Goal: Task Accomplishment & Management: Manage account settings

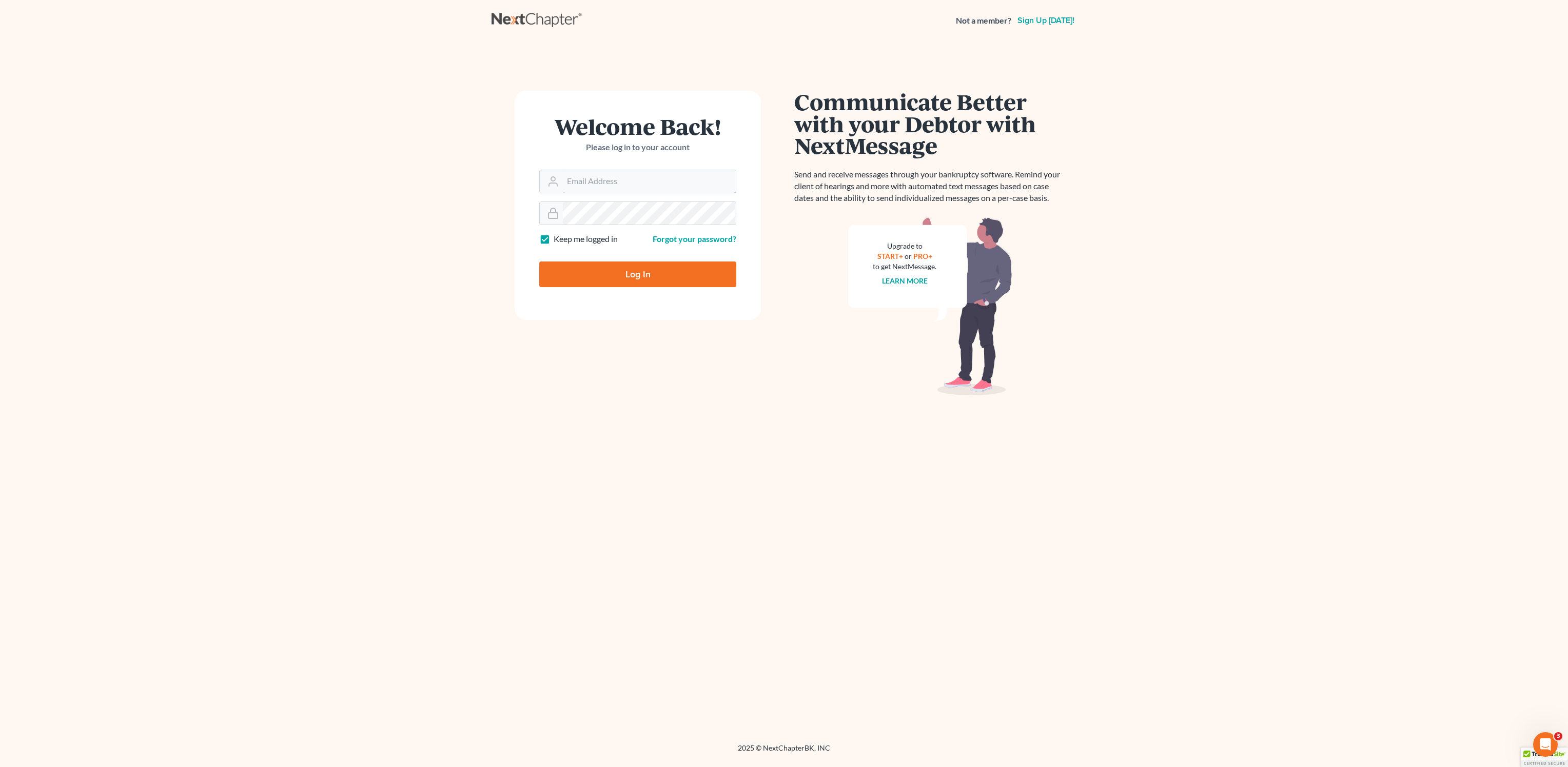
type input "[PERSON_NAME][EMAIL_ADDRESS][DOMAIN_NAME]"
click at [669, 276] on input "Log In" at bounding box center [637, 274] width 197 height 26
type input "Thinking..."
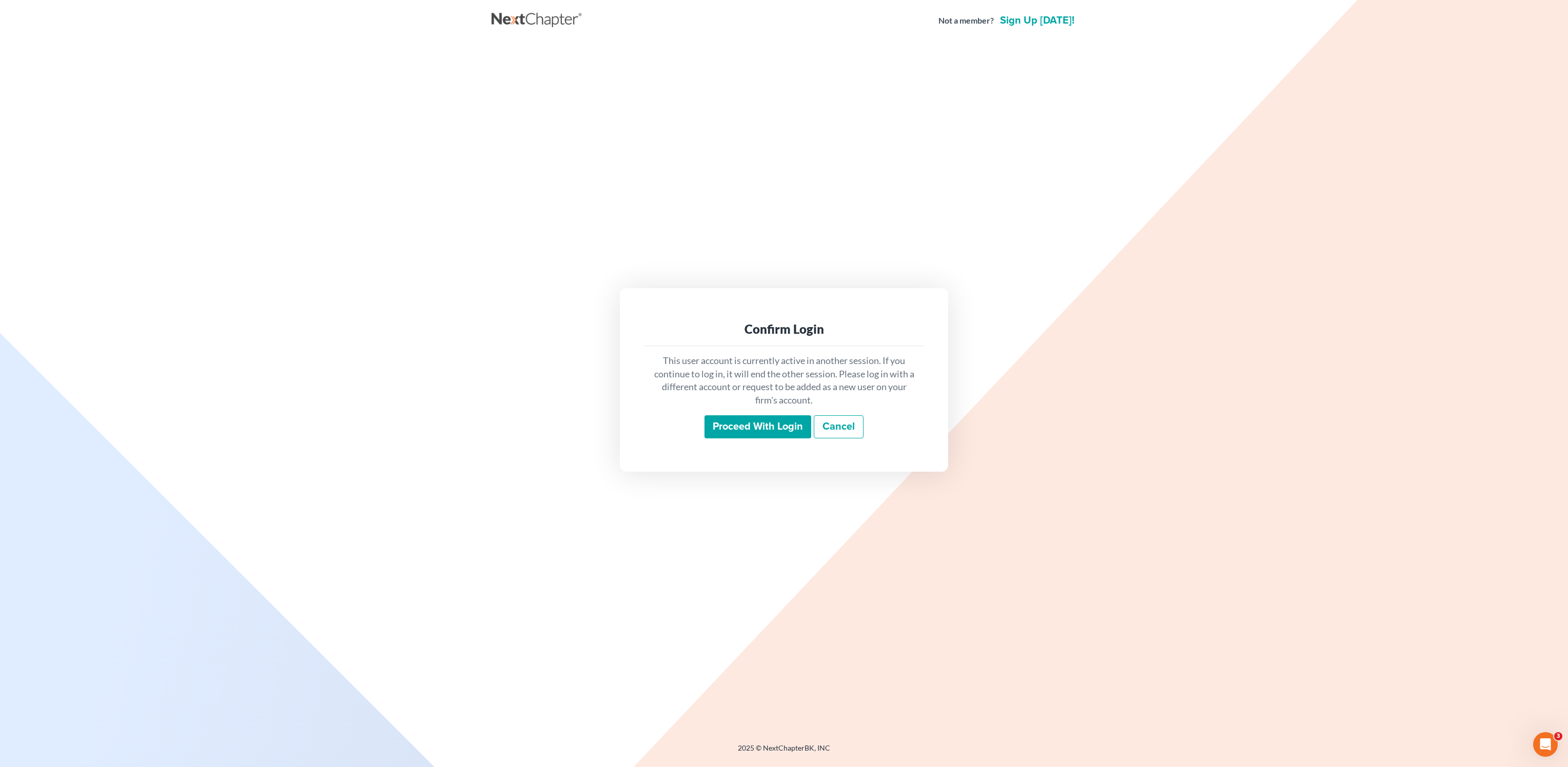
click at [743, 423] on input "Proceed with login" at bounding box center [758, 427] width 106 height 24
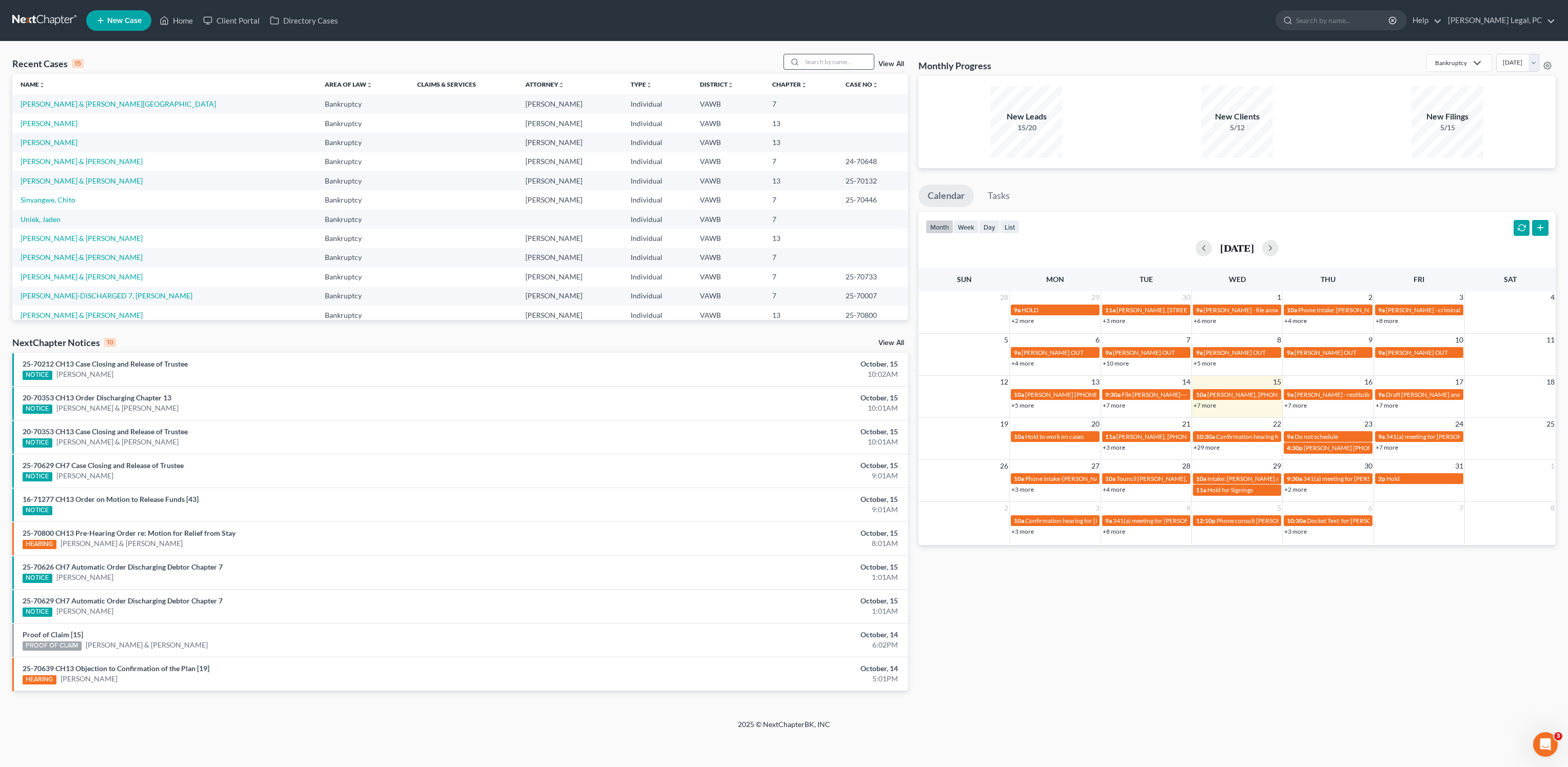
click at [848, 64] on input "search" at bounding box center [838, 62] width 72 height 15
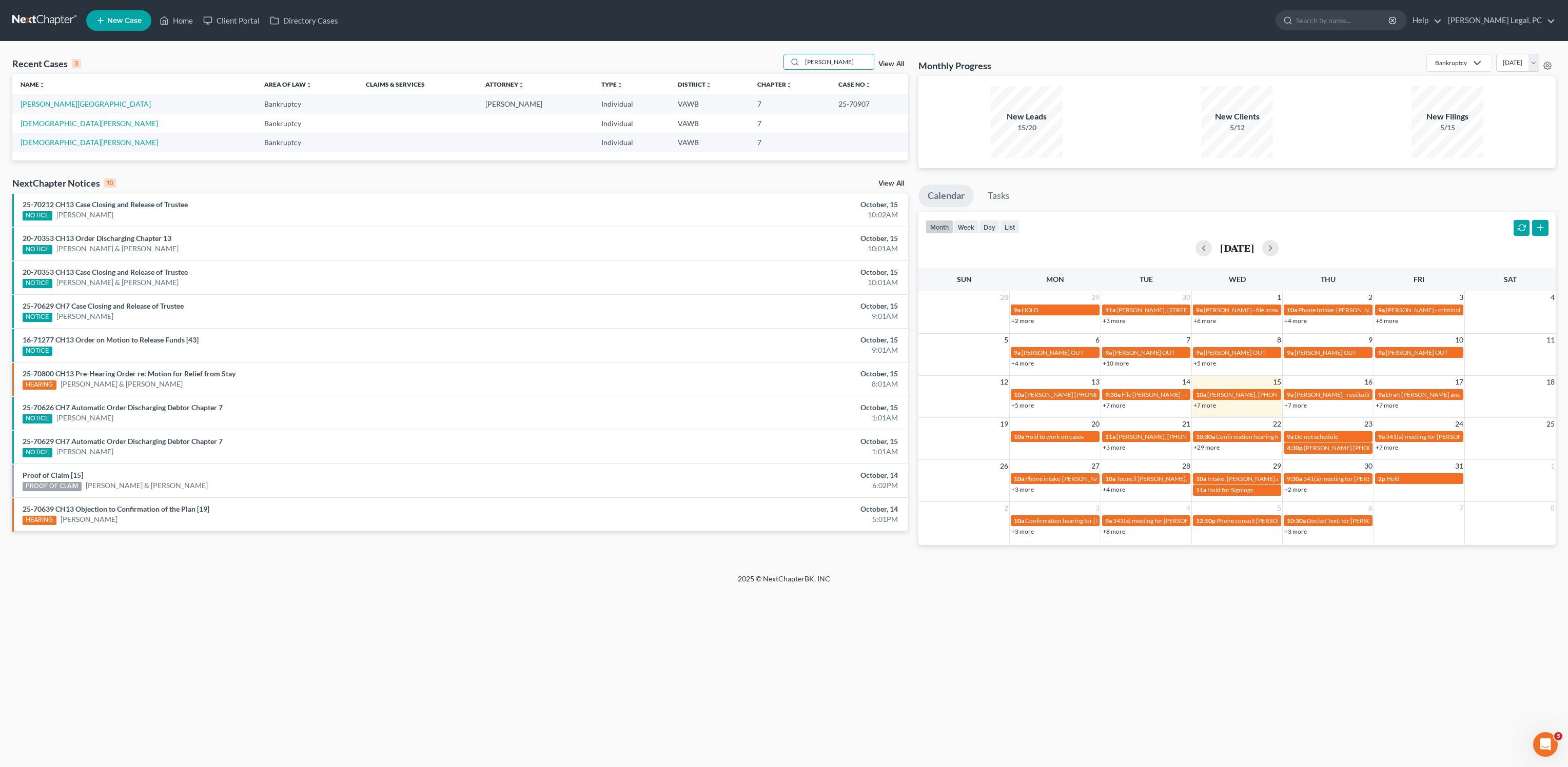
type input "[PERSON_NAME]"
click at [42, 98] on td "[PERSON_NAME][GEOGRAPHIC_DATA]" at bounding box center [134, 104] width 243 height 19
click at [62, 102] on link "[PERSON_NAME][GEOGRAPHIC_DATA]" at bounding box center [86, 104] width 130 height 9
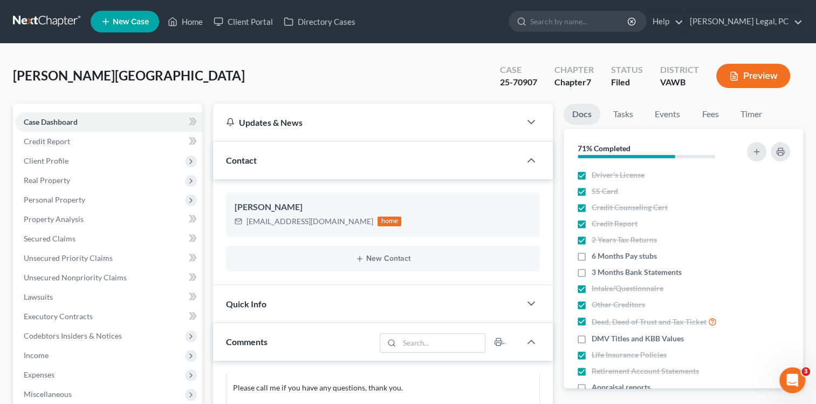
scroll to position [421, 0]
drag, startPoint x: 1586, startPoint y: 0, endPoint x: 802, endPoint y: 59, distance: 785.7
click at [802, 59] on div "Case 25-70907 Chapter Chapter 7 Status Filed District [GEOGRAPHIC_DATA] Preview" at bounding box center [645, 76] width 316 height 38
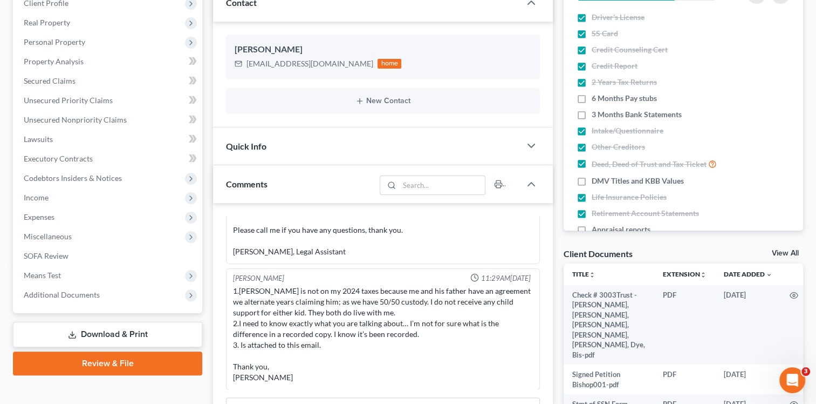
scroll to position [216, 0]
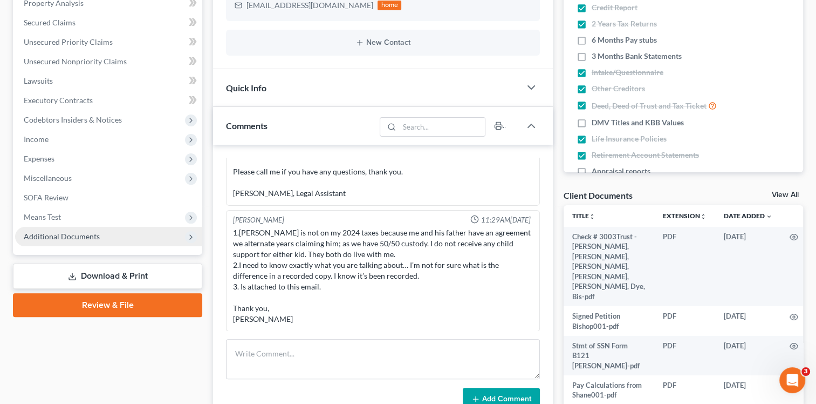
click at [43, 239] on span "Additional Documents" at bounding box center [62, 235] width 76 height 9
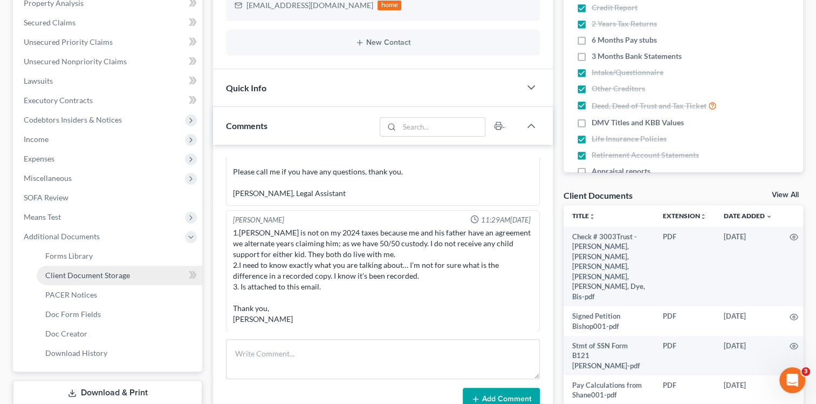
click at [53, 275] on span "Client Document Storage" at bounding box center [87, 274] width 85 height 9
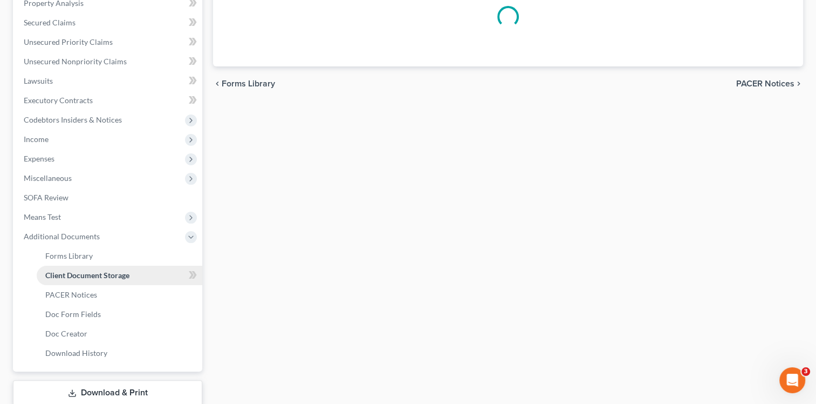
scroll to position [171, 0]
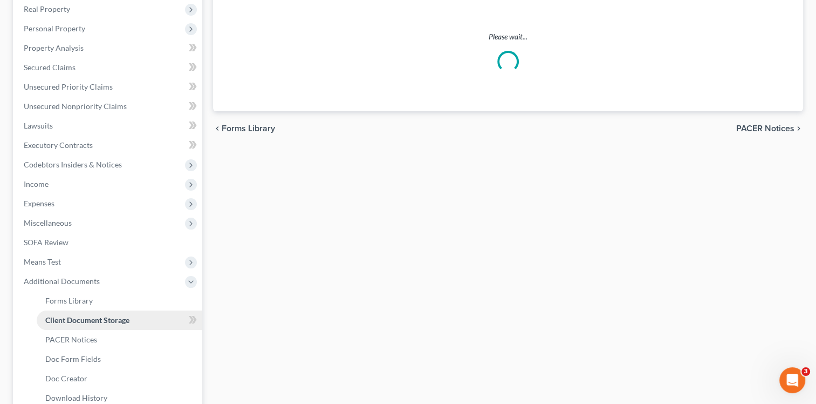
select select "0"
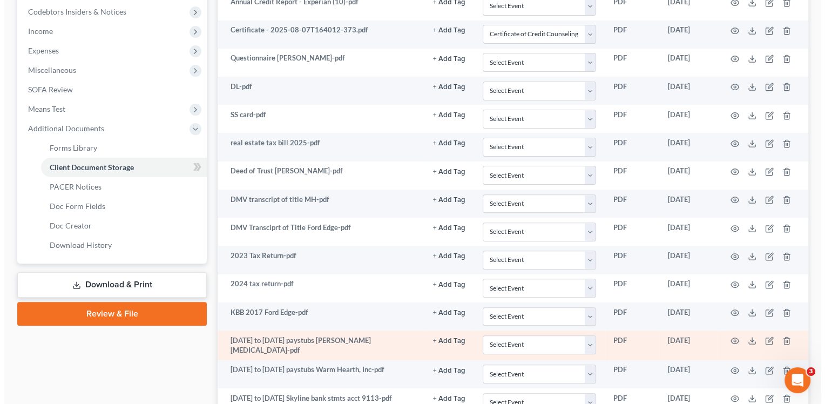
scroll to position [378, 0]
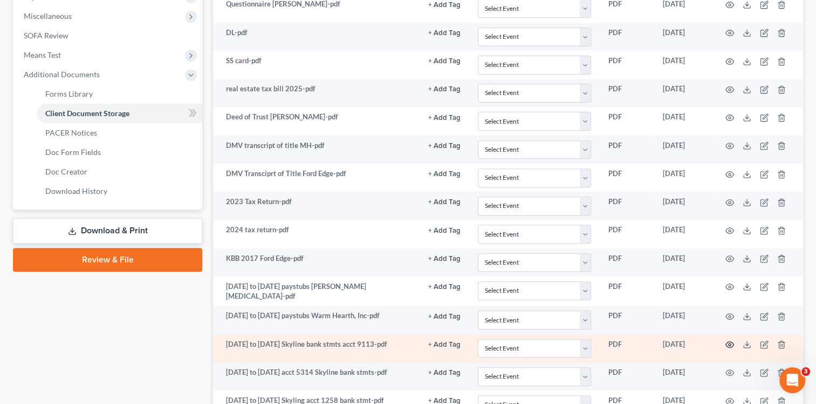
click at [734, 342] on icon "button" at bounding box center [730, 344] width 9 height 9
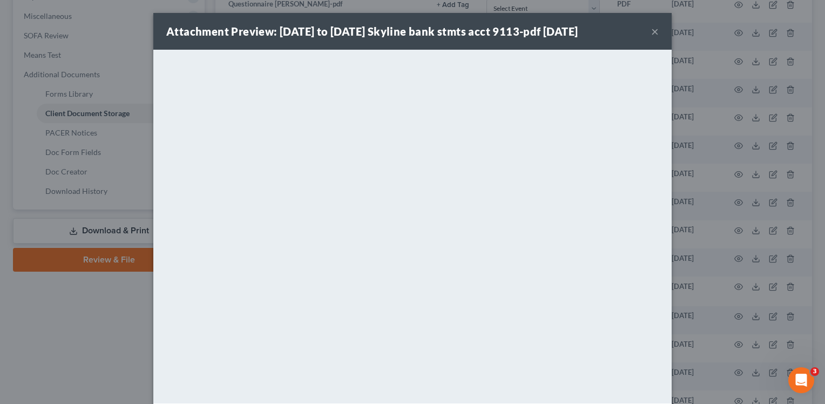
click at [651, 37] on button "×" at bounding box center [655, 31] width 8 height 13
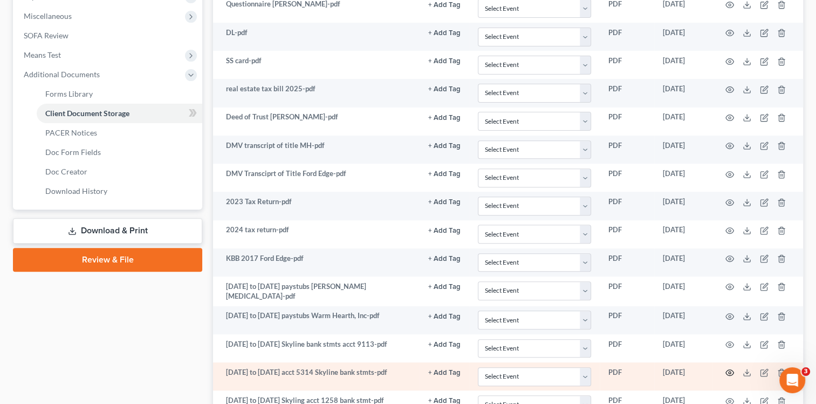
click at [732, 370] on icon "button" at bounding box center [730, 373] width 8 height 6
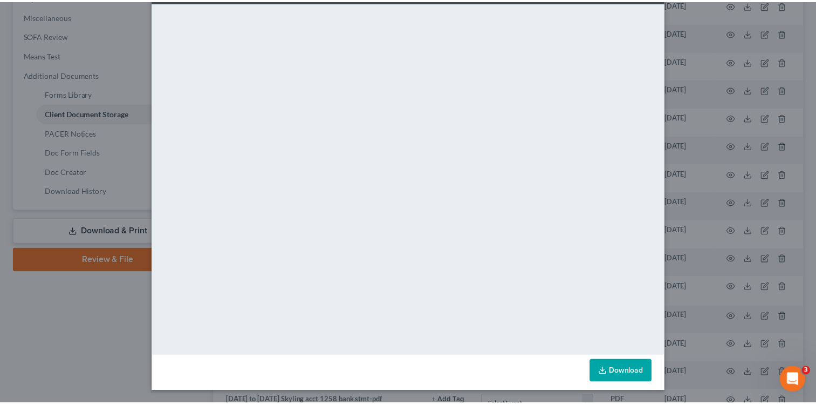
scroll to position [47, 0]
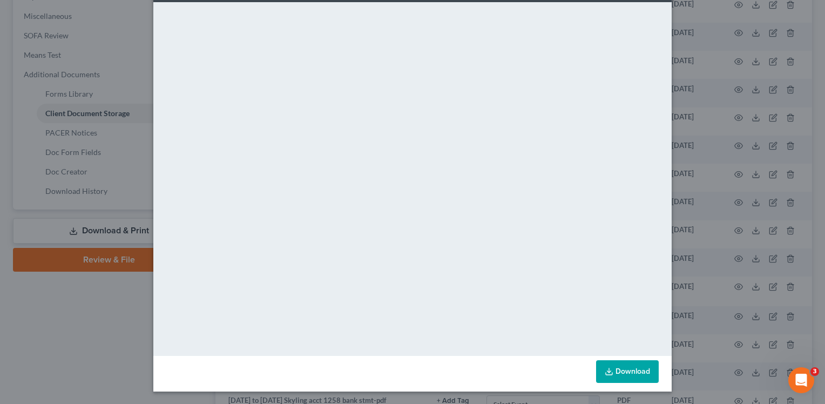
click at [693, 271] on div "Attachment Preview: [DATE] to [DATE] acct 5314 Skyline bank stmts-pdf [DATE] × …" at bounding box center [412, 202] width 825 height 404
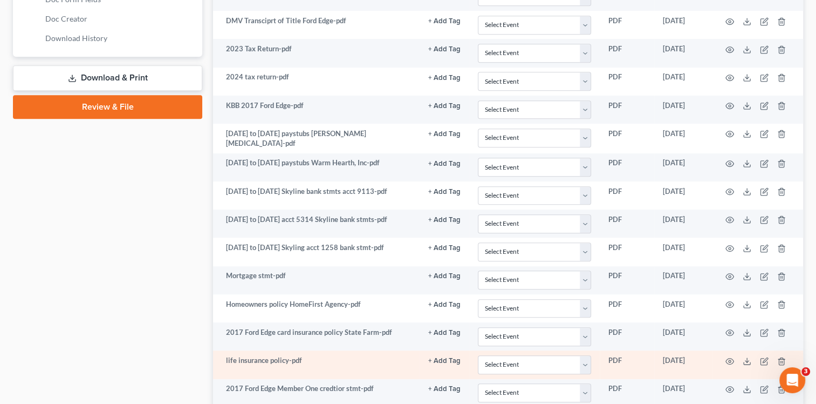
scroll to position [540, 0]
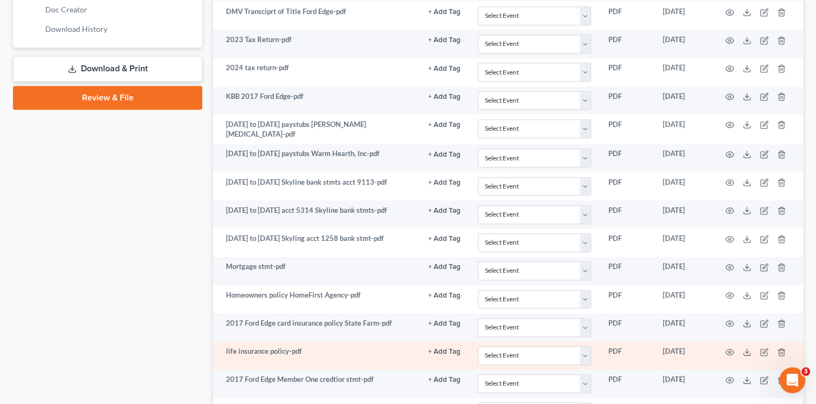
click at [410, 343] on td "life insurance policy-pdf" at bounding box center [316, 355] width 207 height 28
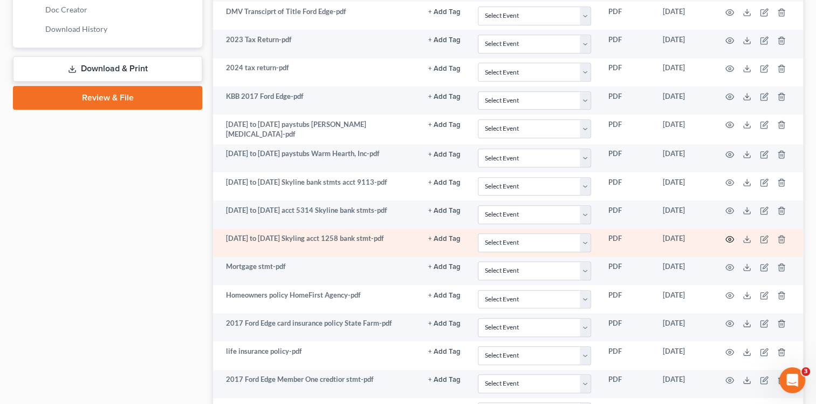
click at [733, 235] on icon "button" at bounding box center [730, 239] width 9 height 9
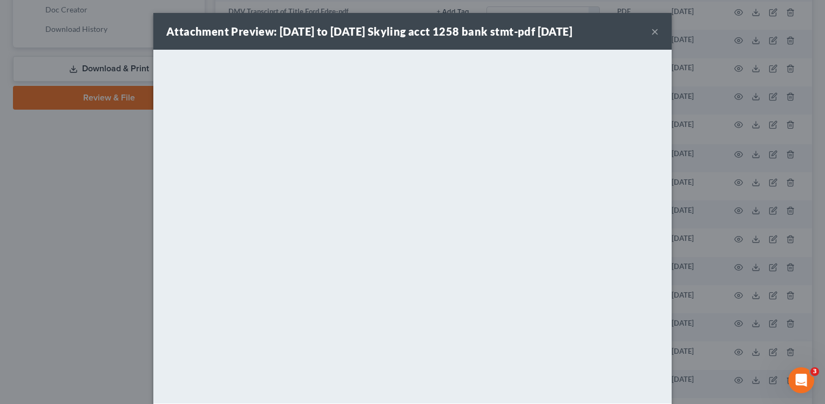
click at [651, 29] on button "×" at bounding box center [655, 31] width 8 height 13
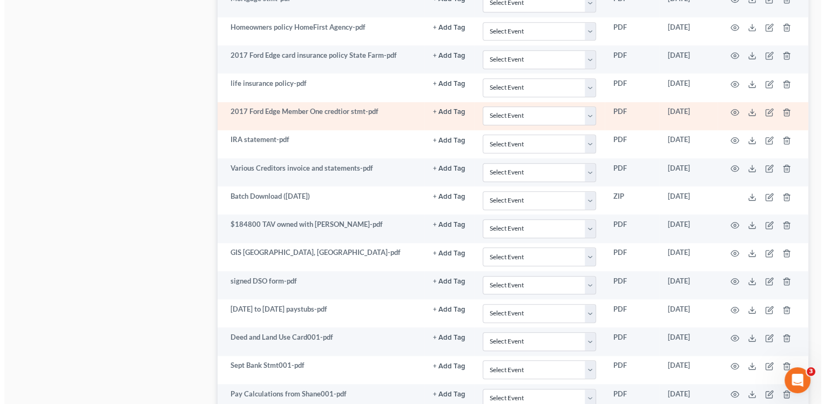
scroll to position [809, 0]
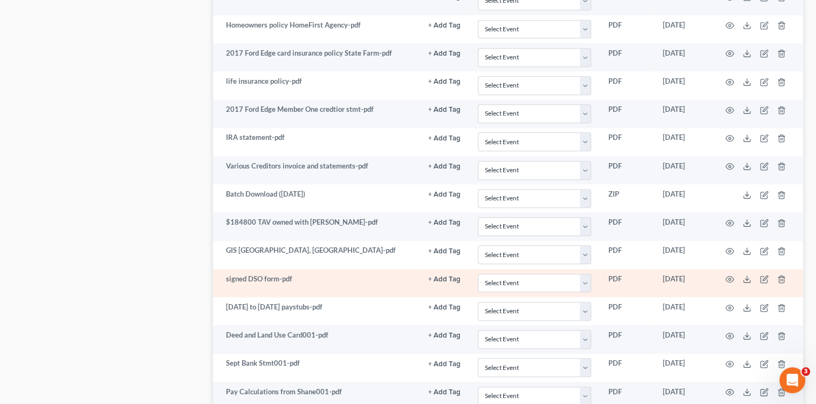
click at [723, 274] on td at bounding box center [758, 283] width 91 height 28
click at [727, 275] on icon "button" at bounding box center [730, 279] width 9 height 9
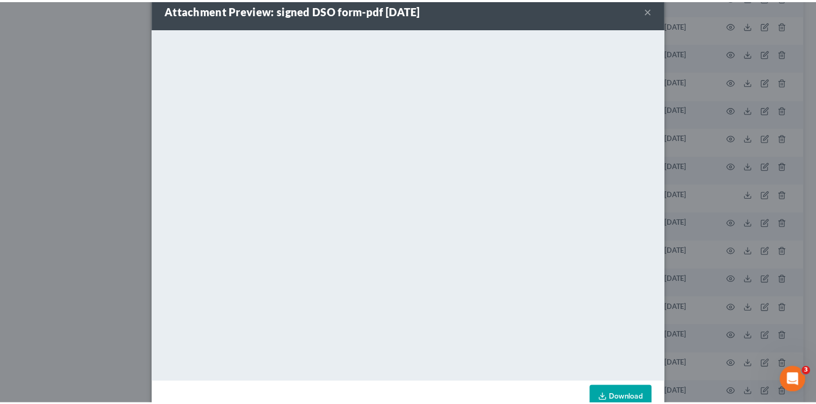
scroll to position [0, 0]
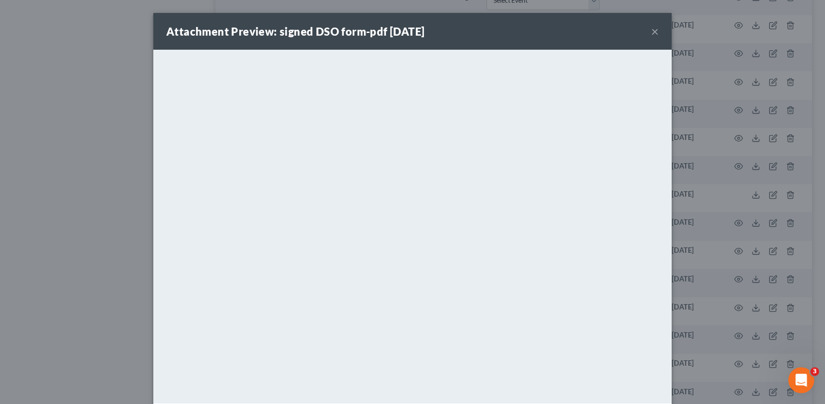
click at [652, 32] on button "×" at bounding box center [655, 31] width 8 height 13
